Goal: Task Accomplishment & Management: Use online tool/utility

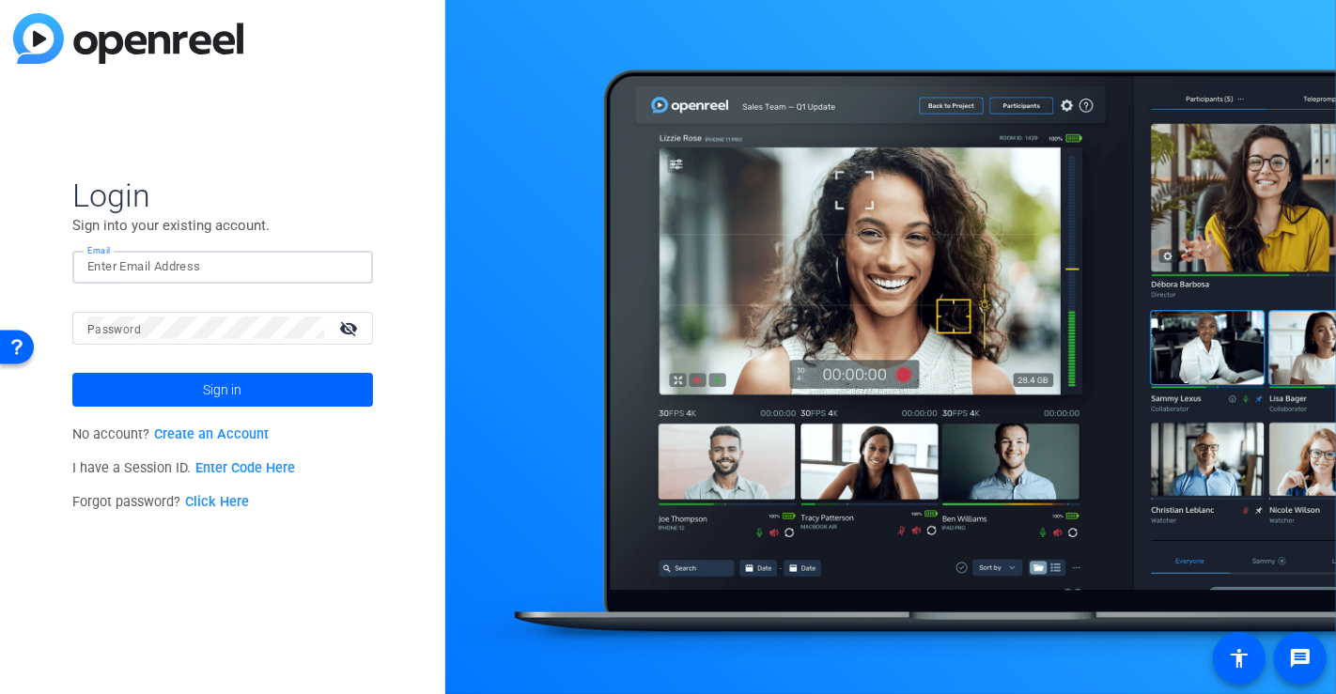
click at [216, 258] on input "Email" at bounding box center [222, 267] width 271 height 23
type input "[PERSON_NAME][EMAIL_ADDRESS][DOMAIN_NAME]"
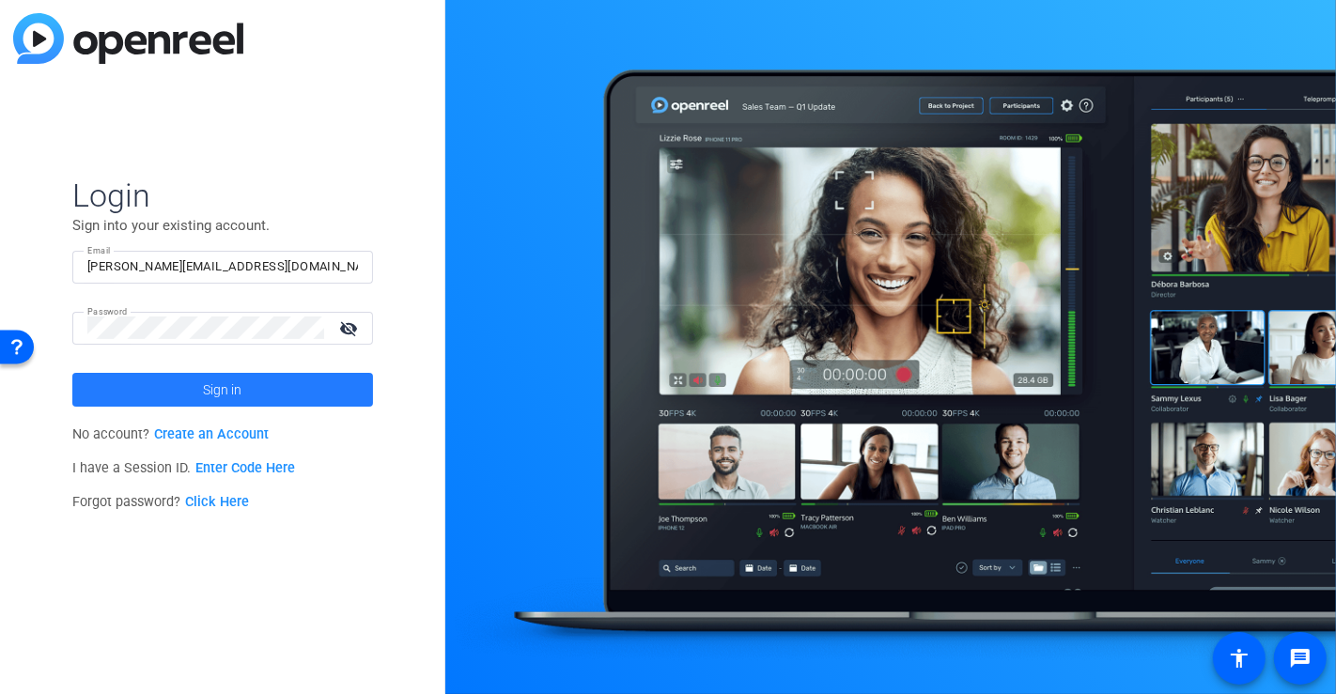
click at [299, 389] on span at bounding box center [222, 389] width 301 height 45
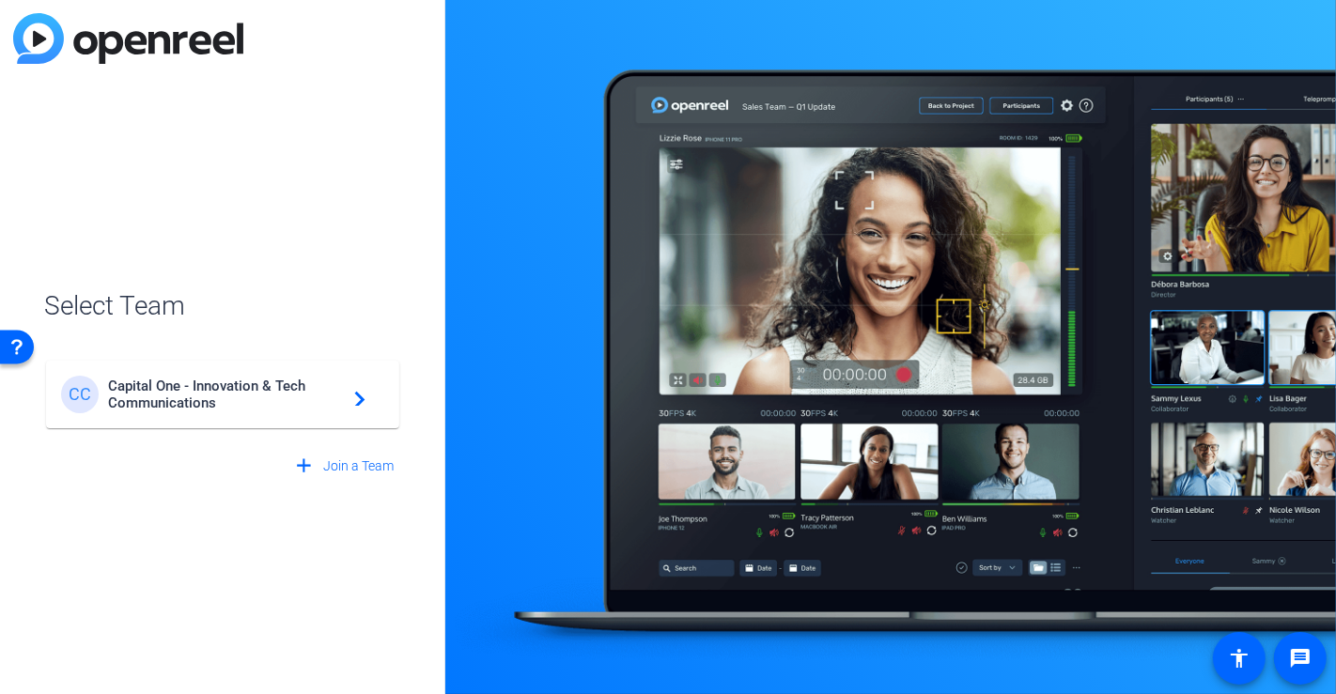
click at [266, 404] on span "Capital One - Innovation & Tech Communications" at bounding box center [225, 395] width 235 height 34
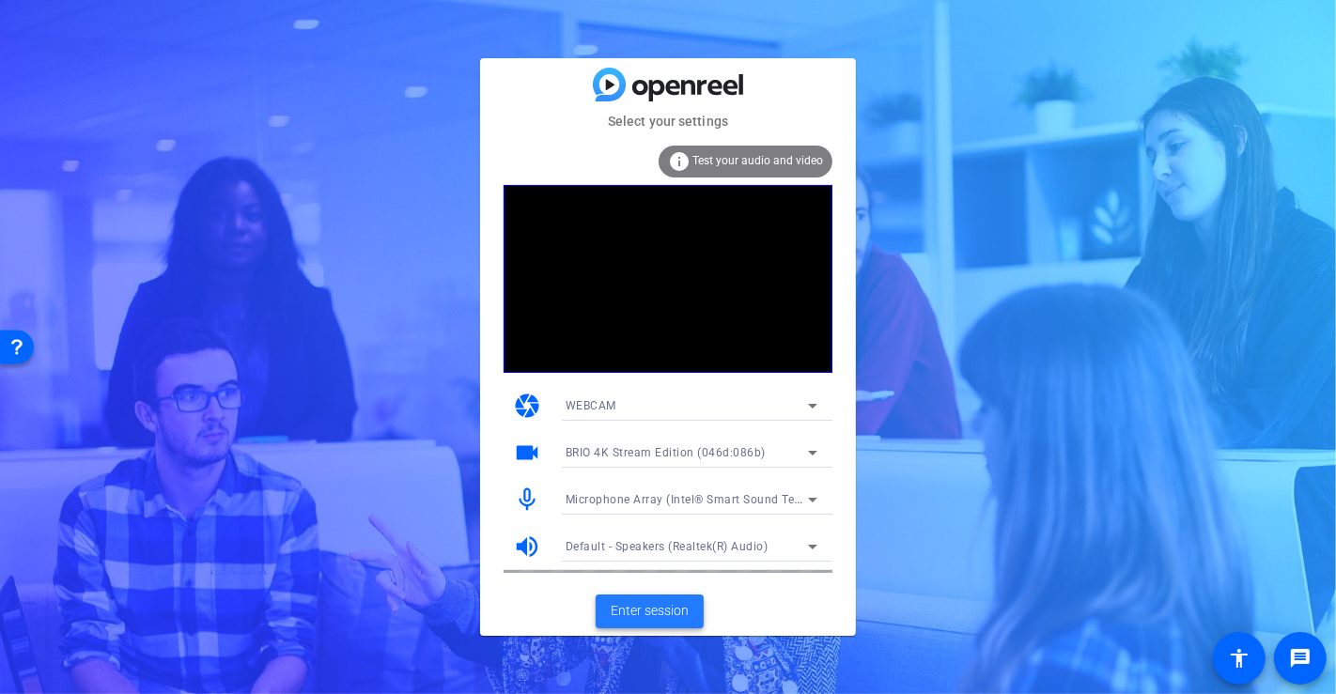
click at [679, 597] on span at bounding box center [650, 611] width 108 height 45
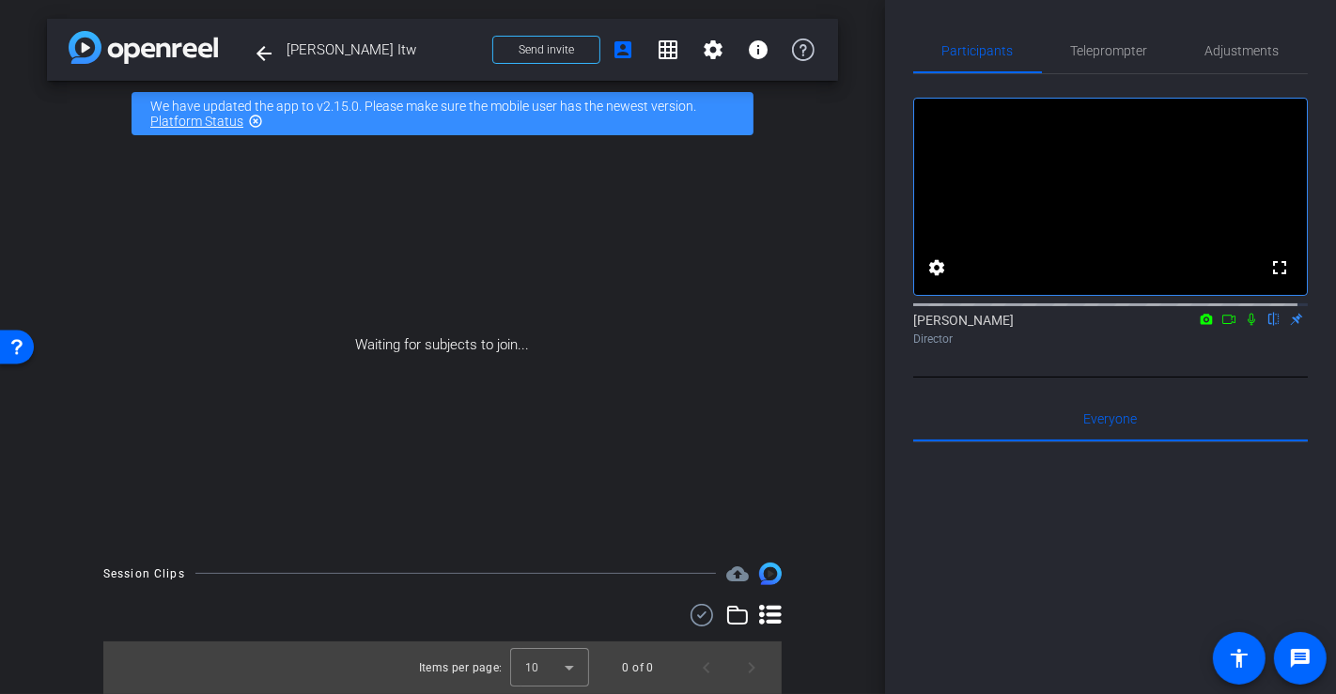
click at [1291, 497] on div at bounding box center [1110, 674] width 395 height 465
click at [1221, 326] on icon at bounding box center [1228, 319] width 15 height 13
